Goal: Transaction & Acquisition: Book appointment/travel/reservation

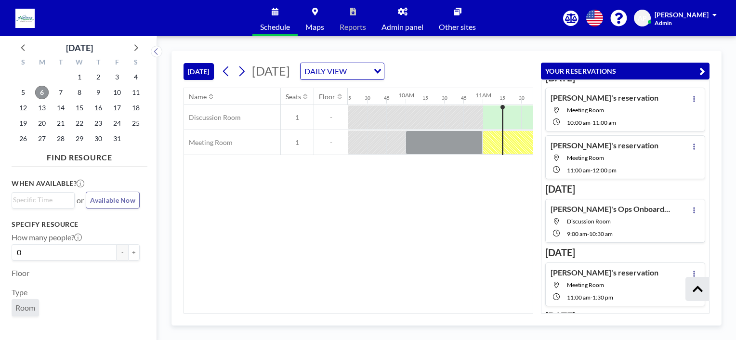
scroll to position [389, 0]
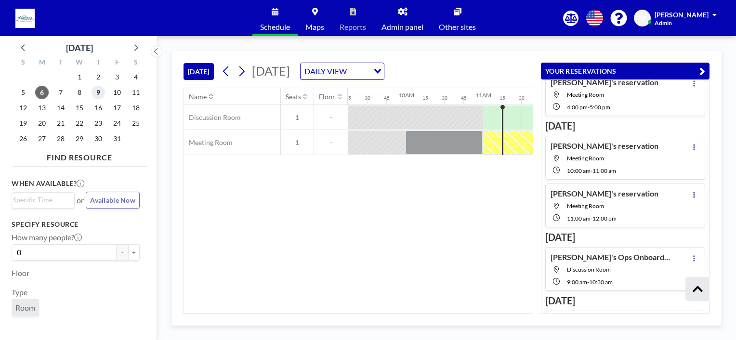
click at [100, 92] on span "9" at bounding box center [98, 92] width 13 height 13
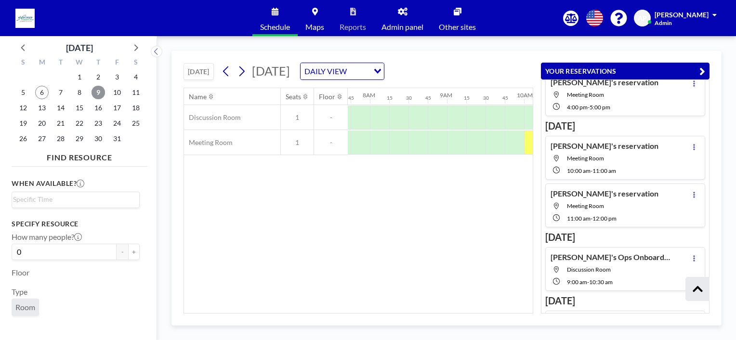
scroll to position [0, 597]
click at [469, 154] on div at bounding box center [675, 142] width 1850 height 25
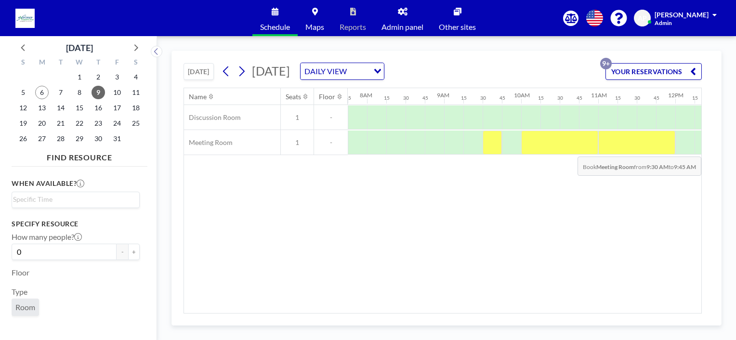
click at [495, 149] on div at bounding box center [492, 143] width 19 height 24
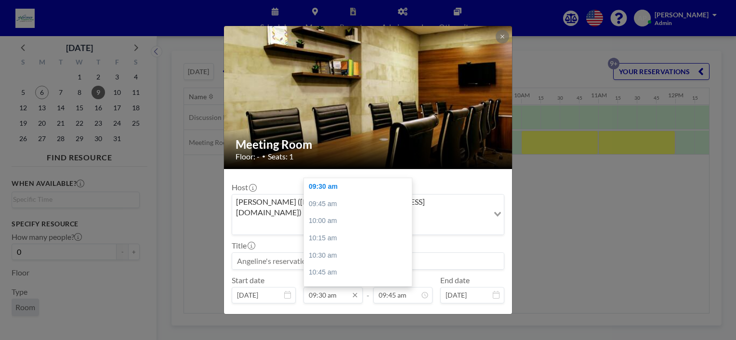
click at [331, 287] on input "09:30 am" at bounding box center [332, 295] width 59 height 16
click at [324, 246] on div "02:00 pm" at bounding box center [360, 254] width 113 height 17
type input "02:00 pm"
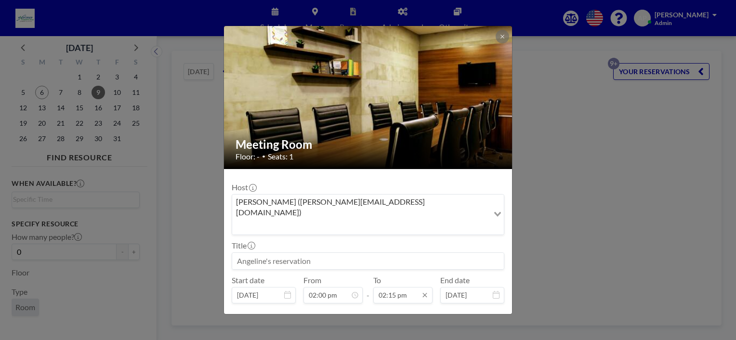
scroll to position [0, 0]
click at [386, 287] on input "02:15 pm" at bounding box center [402, 295] width 59 height 16
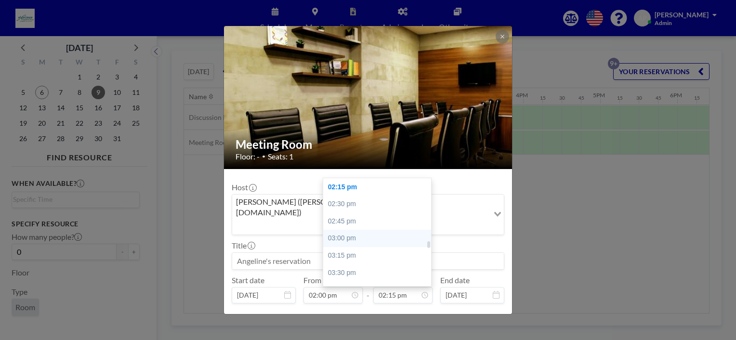
scroll to position [0, 1060]
click at [347, 230] on div "03:00 pm" at bounding box center [379, 238] width 113 height 17
type input "03:00 pm"
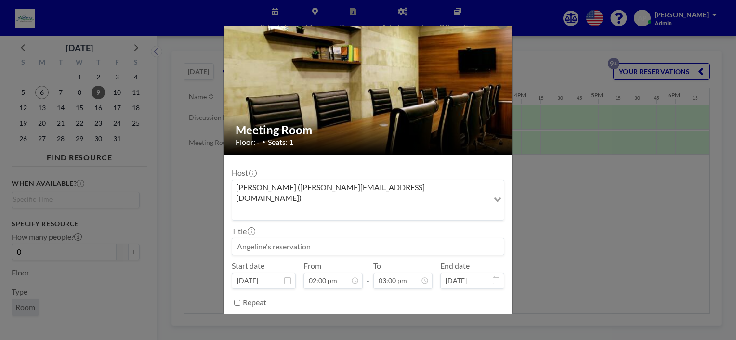
scroll to position [19, 0]
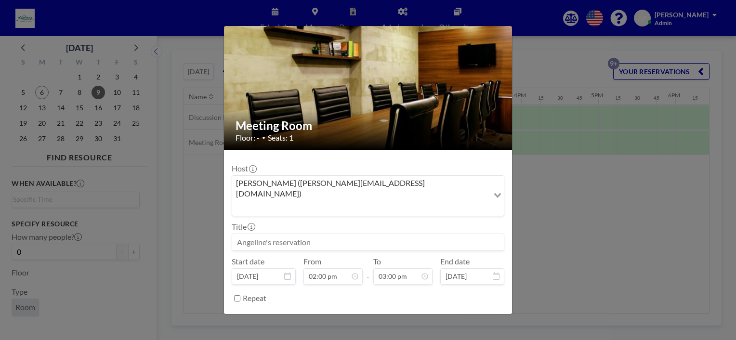
click at [470, 314] on button "BOOK NOW" at bounding box center [480, 322] width 49 height 17
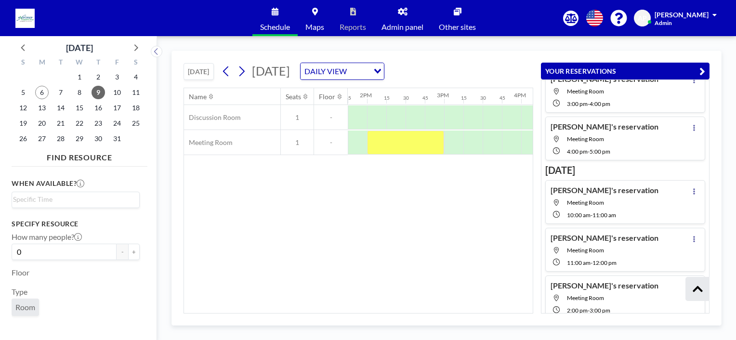
scroll to position [398, 0]
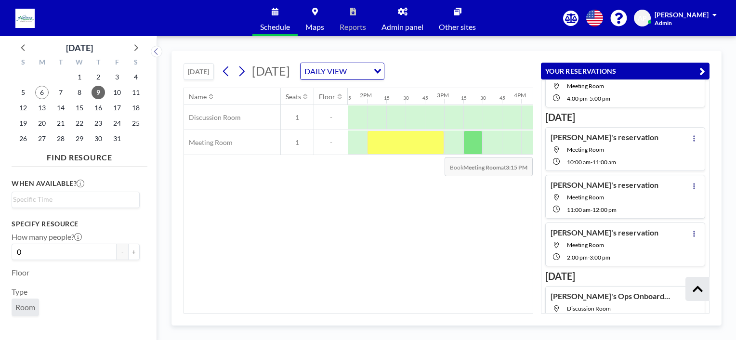
click at [470, 146] on div at bounding box center [472, 143] width 19 height 24
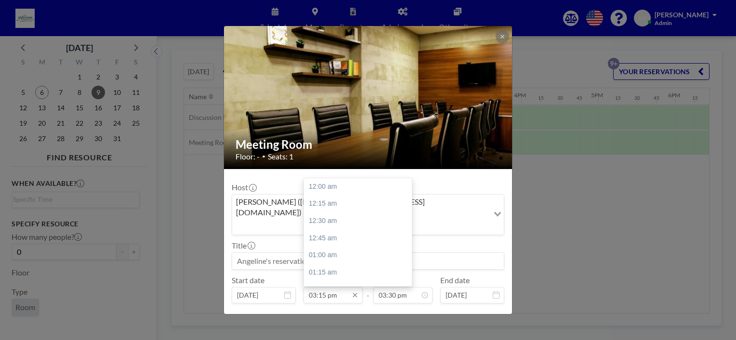
scroll to position [1046, 0]
click at [333, 229] on div "04:00 pm" at bounding box center [360, 237] width 113 height 17
type input "04:00 pm"
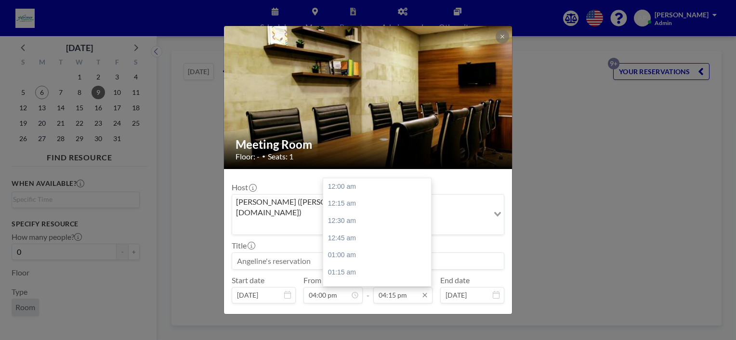
scroll to position [1115, 0]
click at [389, 287] on input "04:15 pm" at bounding box center [402, 295] width 59 height 16
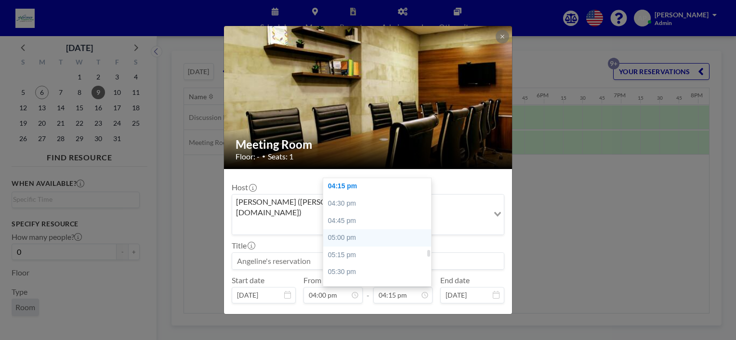
scroll to position [0, 1214]
click at [356, 229] on div "05:00 pm" at bounding box center [379, 237] width 113 height 17
type input "05:00 pm"
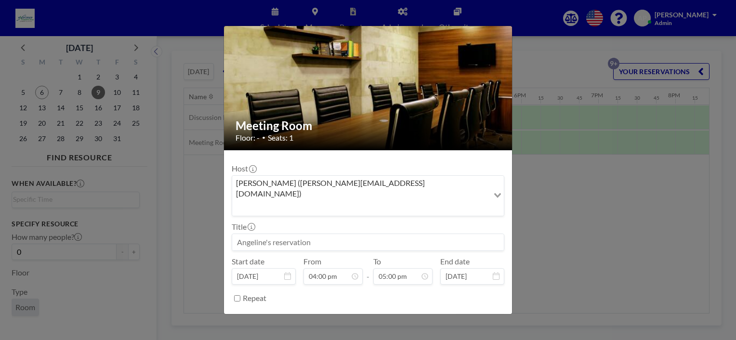
scroll to position [1166, 0]
click at [467, 314] on button "BOOK NOW" at bounding box center [480, 322] width 49 height 17
